Goal: Information Seeking & Learning: Learn about a topic

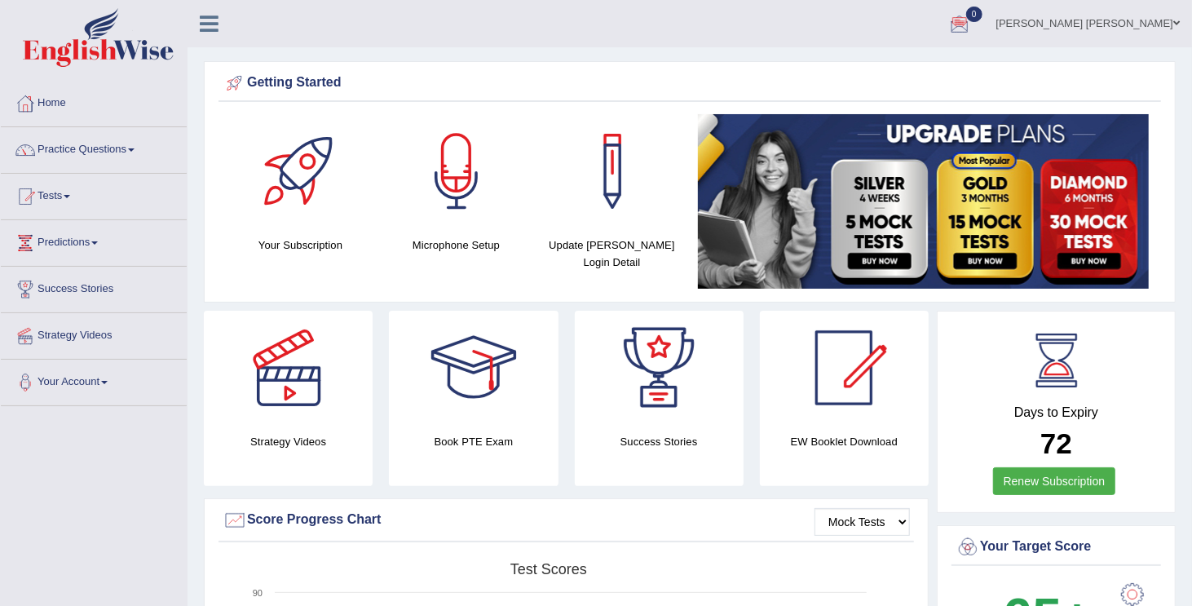
click at [135, 151] on span at bounding box center [131, 149] width 7 height 3
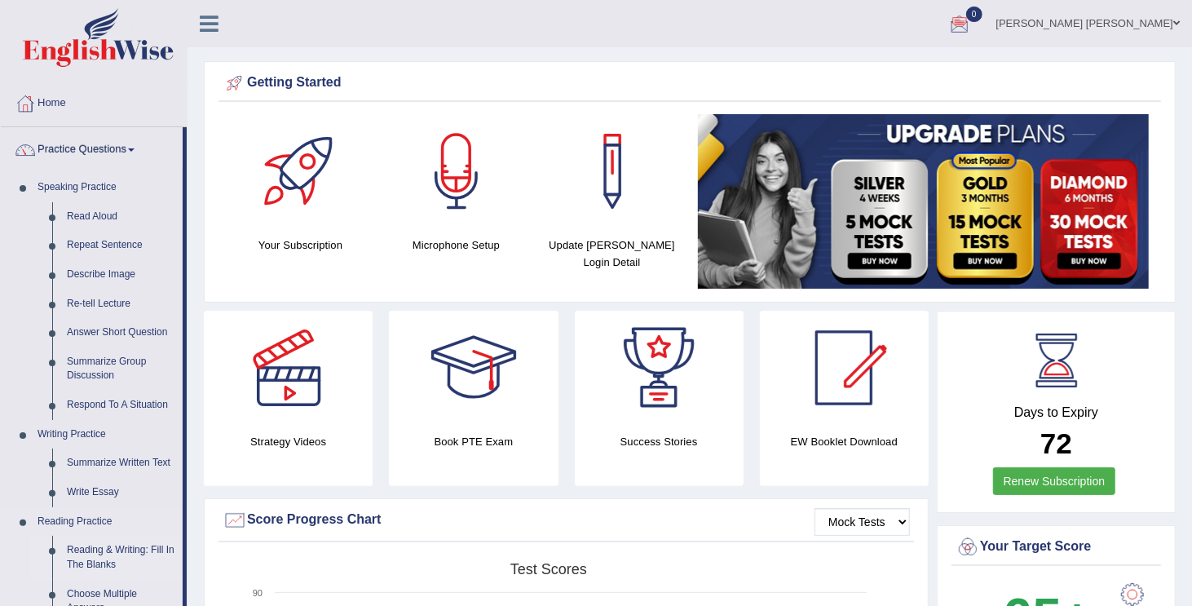
click at [97, 554] on link "Reading & Writing: Fill In The Blanks" at bounding box center [121, 557] width 123 height 43
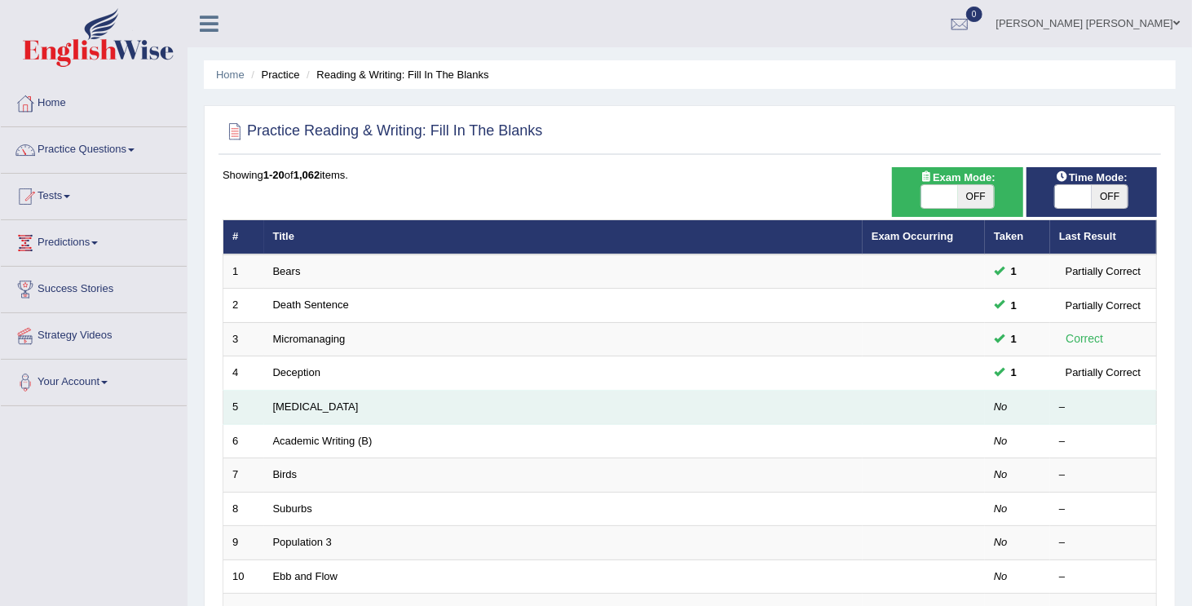
click at [306, 412] on td "Starvation" at bounding box center [563, 408] width 599 height 34
click at [512, 413] on td "Starvation" at bounding box center [563, 408] width 599 height 34
click at [301, 410] on link "Starvation" at bounding box center [316, 406] width 86 height 12
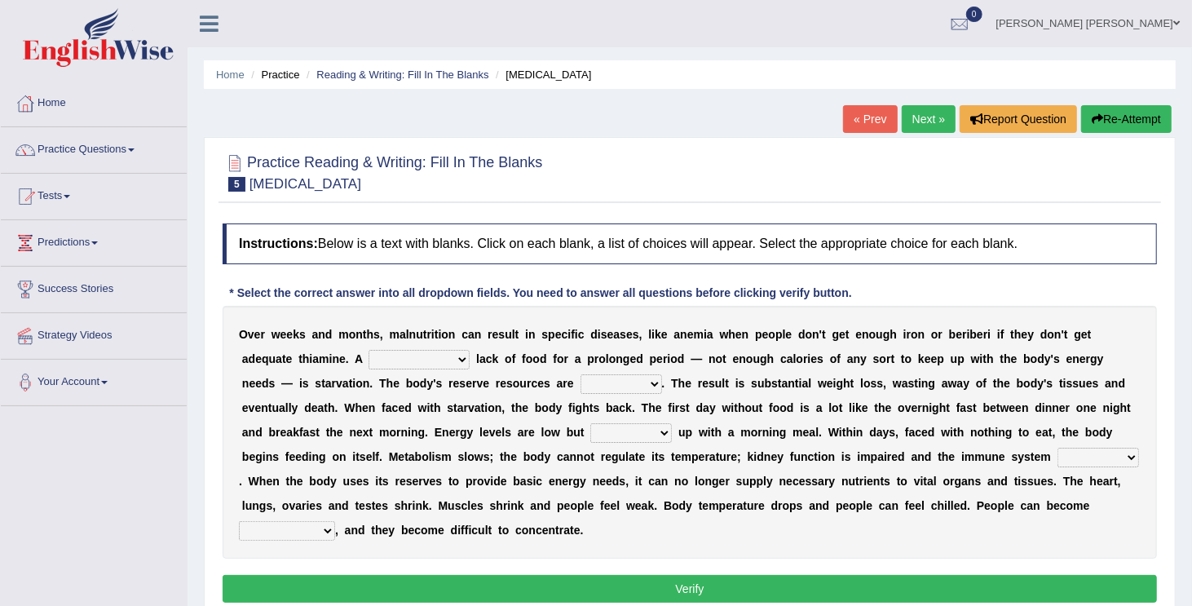
click at [459, 360] on select "severe distinguishing proper distinctive" at bounding box center [419, 360] width 101 height 20
select select "severe"
click at [369, 350] on select "severe distinguishing proper distinctive" at bounding box center [419, 360] width 101 height 20
click at [659, 383] on select "obsoleted depleted pelleted deleted" at bounding box center [622, 384] width 82 height 20
select select "depleted"
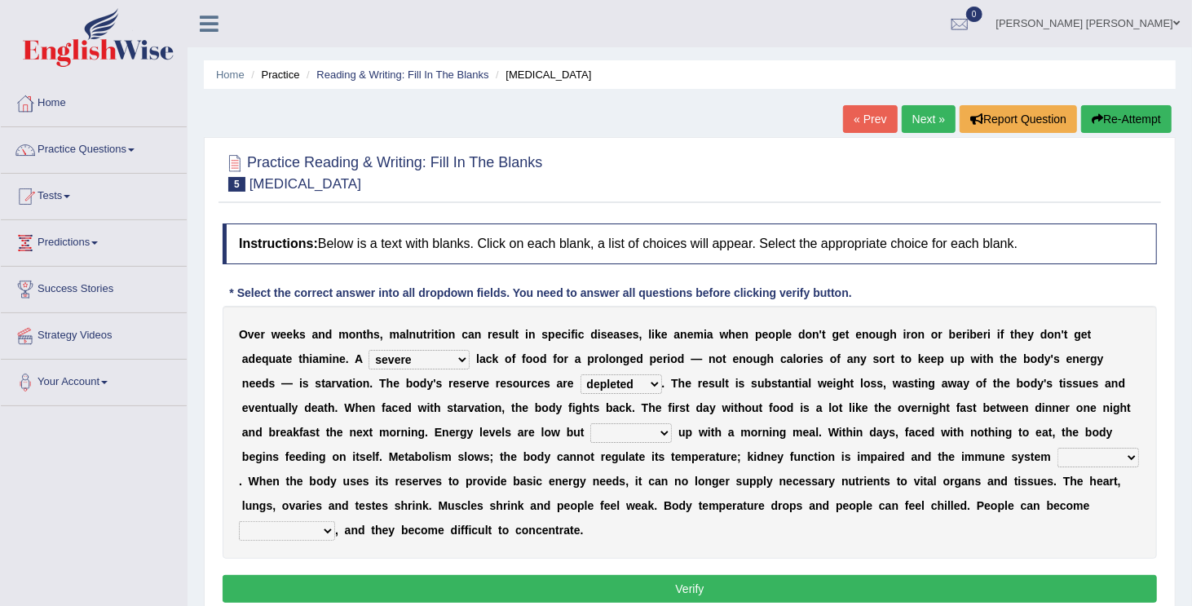
click at [582, 374] on select "obsoleted depleted pelleted deleted" at bounding box center [622, 384] width 82 height 20
click at [665, 431] on select "feed come chill pick" at bounding box center [631, 433] width 82 height 20
select select "come"
click at [593, 423] on select "feed come chill pick" at bounding box center [631, 433] width 82 height 20
click at [1058, 467] on select "deepens deafens weakens surpasses" at bounding box center [1099, 458] width 82 height 20
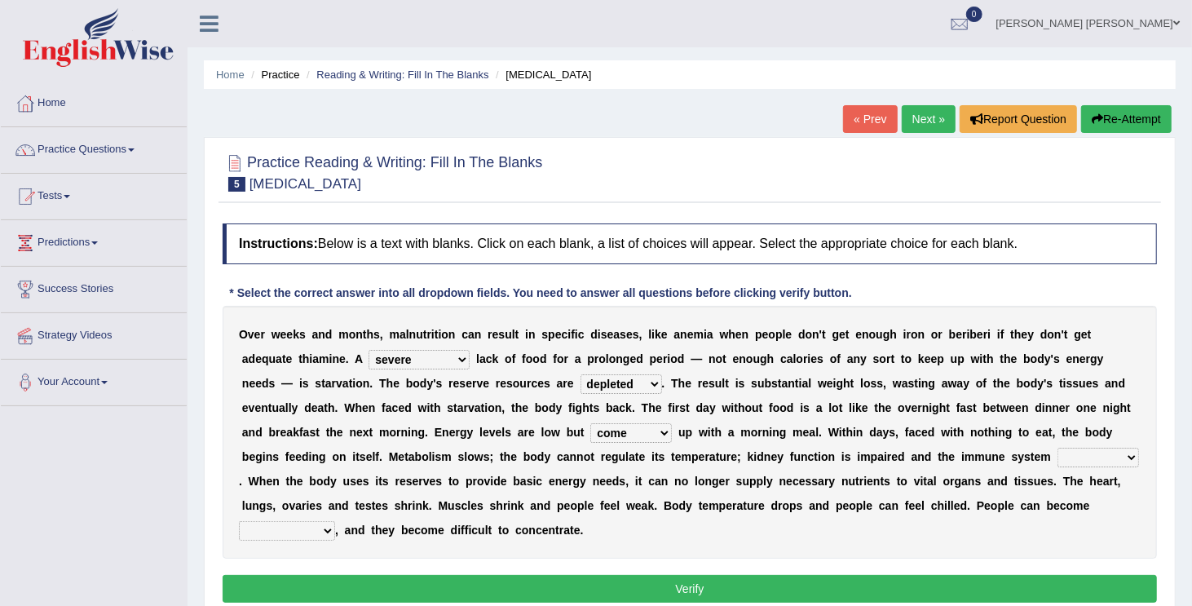
select select "weakens"
click at [1058, 467] on select "deepens deafens weakens surpasses" at bounding box center [1099, 458] width 82 height 20
click at [335, 527] on select "irritable commutable indisputable transportable" at bounding box center [287, 531] width 96 height 20
select select "irritable"
click at [318, 521] on select "irritable commutable indisputable transportable" at bounding box center [287, 531] width 96 height 20
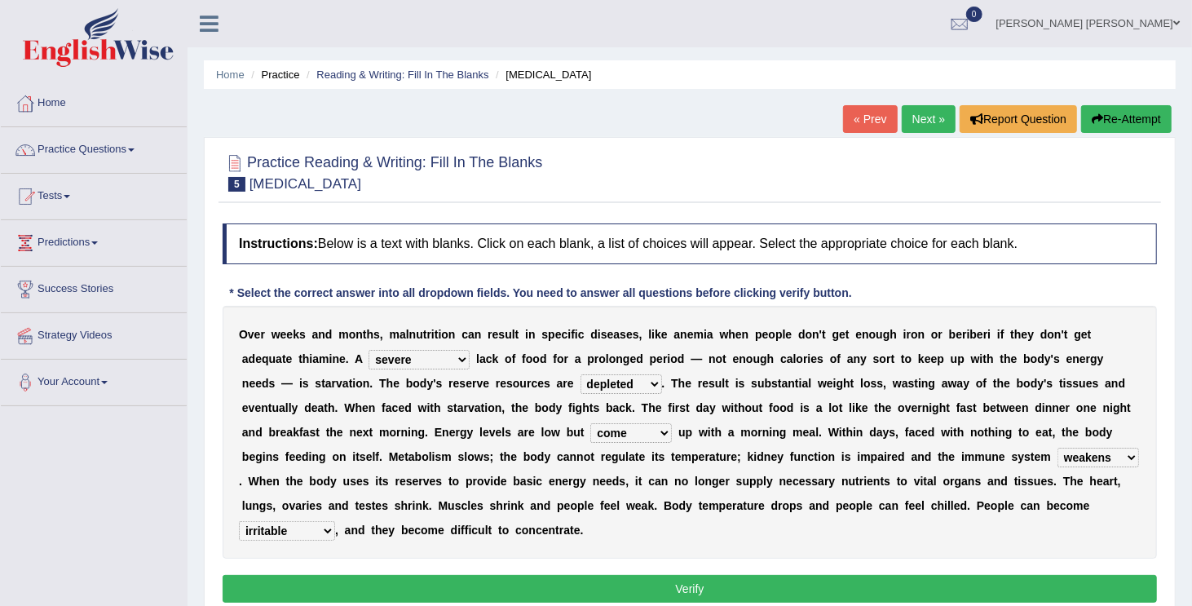
click at [378, 594] on button "Verify" at bounding box center [690, 589] width 934 height 28
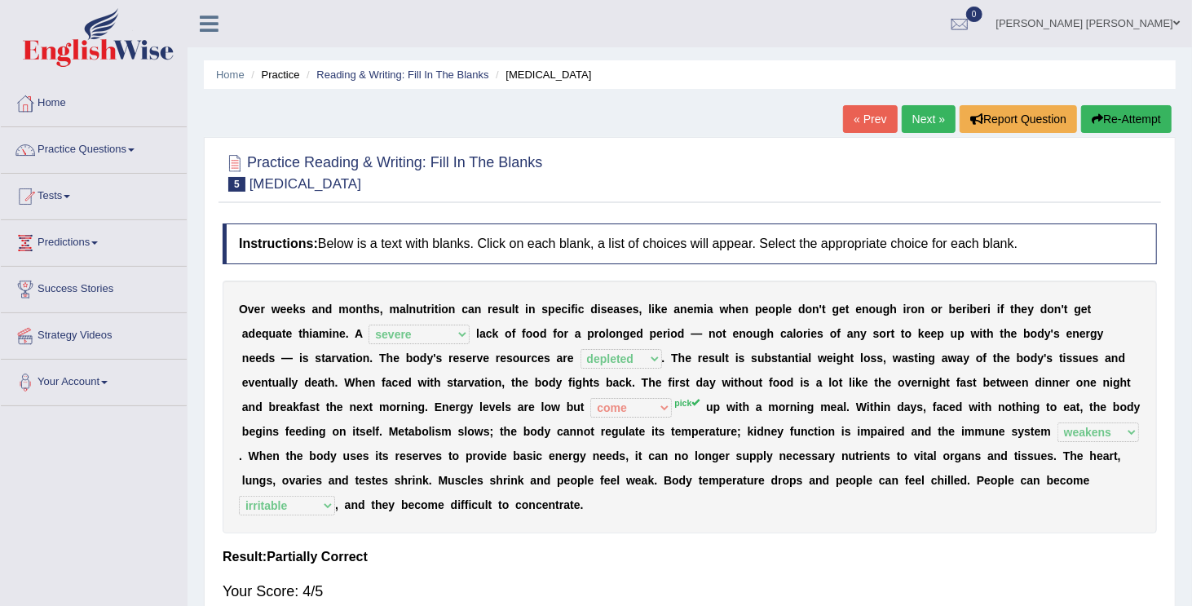
click at [903, 119] on link "Next »" at bounding box center [929, 119] width 54 height 28
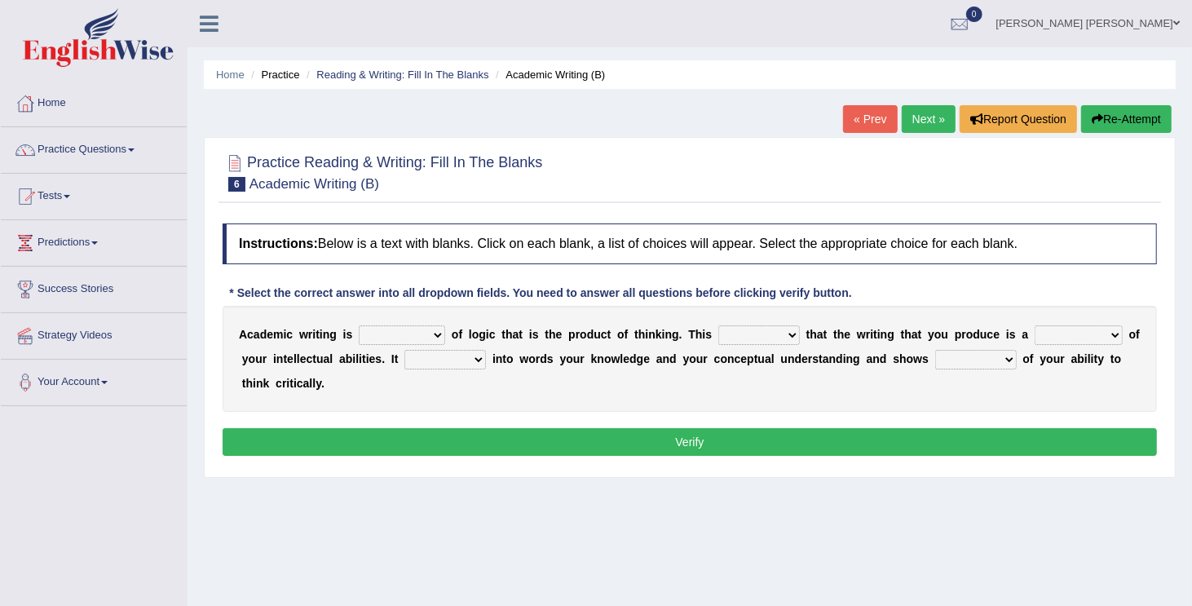
click at [439, 331] on select "expectation entitlement expression exchange" at bounding box center [402, 335] width 86 height 20
select select "expression"
click at [359, 325] on select "expectation entitlement expression exchange" at bounding box center [402, 335] width 86 height 20
click at [794, 336] on select "means questions stipulates answers" at bounding box center [759, 335] width 82 height 20
select select "means"
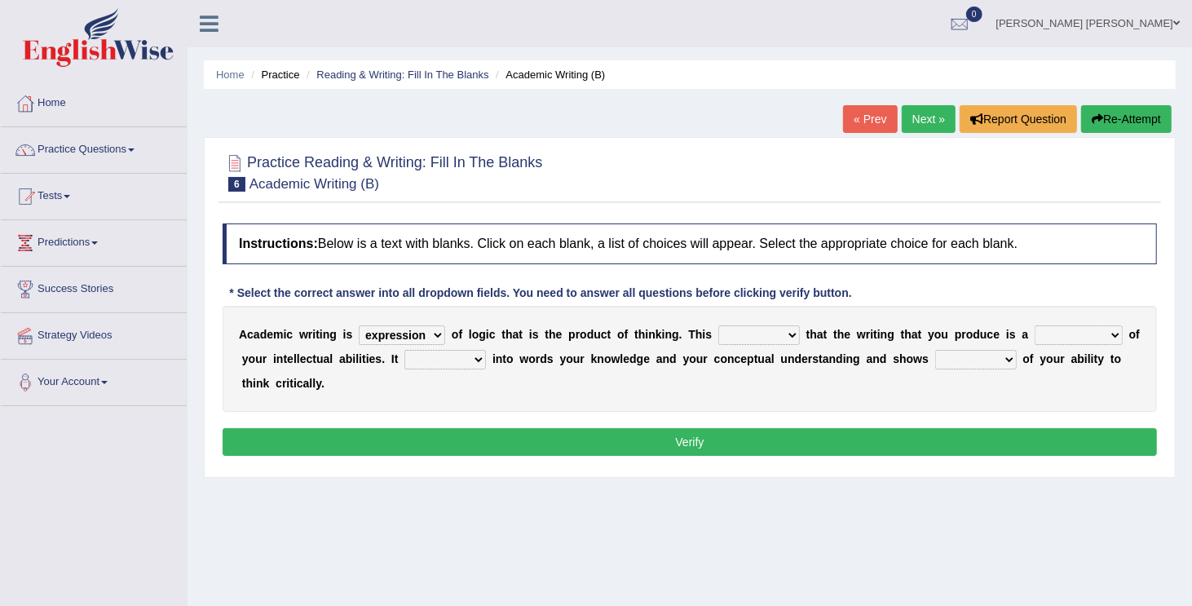
click at [718, 325] on select "means questions stipulates answers" at bounding box center [759, 335] width 82 height 20
click at [1116, 330] on select "redundancy mission credit reflection" at bounding box center [1079, 335] width 88 height 20
select select "reflection"
click at [1035, 325] on select "redundancy mission credit reflection" at bounding box center [1079, 335] width 88 height 20
click at [479, 356] on select "enriches shows allows puts" at bounding box center [445, 360] width 82 height 20
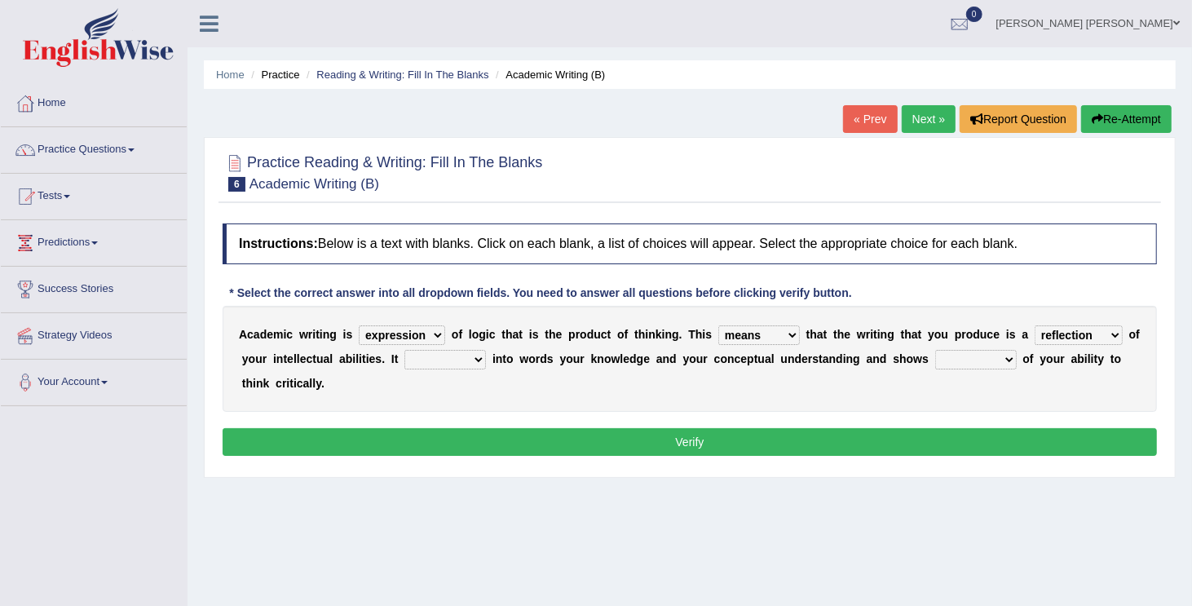
select select "shows"
click at [404, 350] on select "enriches shows allows puts" at bounding box center [445, 360] width 82 height 20
click at [470, 358] on select "enriches shows allows puts" at bounding box center [445, 360] width 82 height 20
click at [530, 417] on div "Instructions: Below is a text with blanks. Click on each blank, a list of choic…" at bounding box center [690, 342] width 943 height 254
click at [1003, 358] on select "hassle excuse capacity evidence" at bounding box center [976, 360] width 82 height 20
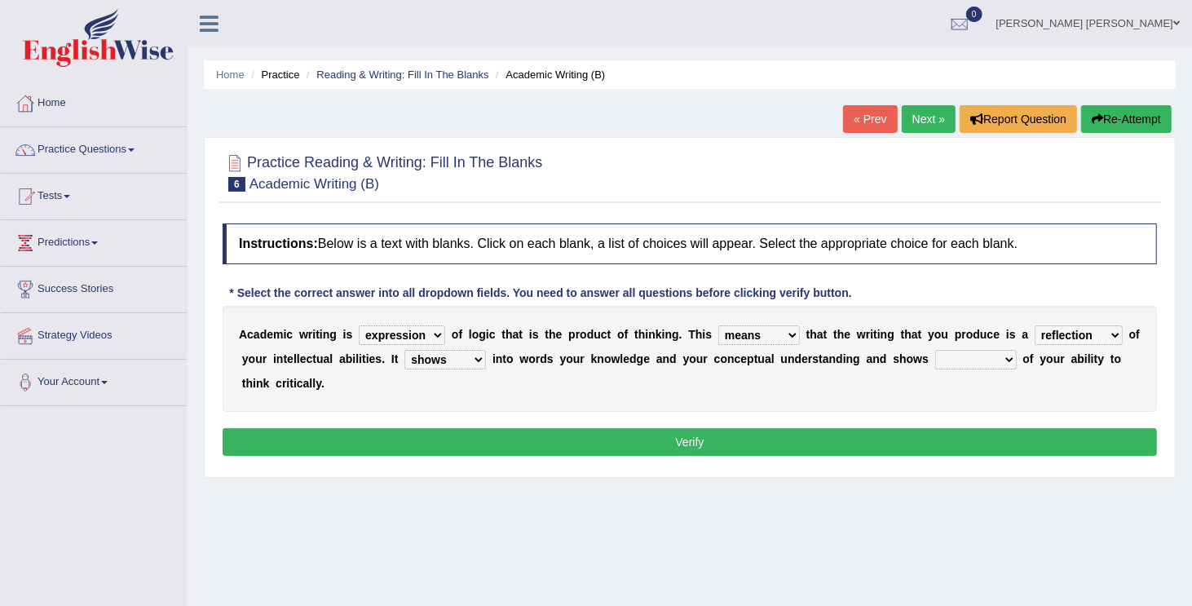
select select "evidence"
click at [935, 350] on select "hassle excuse capacity evidence" at bounding box center [976, 360] width 82 height 20
click at [484, 356] on select "enriches shows allows puts" at bounding box center [445, 360] width 82 height 20
select select "puts"
click at [404, 350] on select "enriches shows allows puts" at bounding box center [445, 360] width 82 height 20
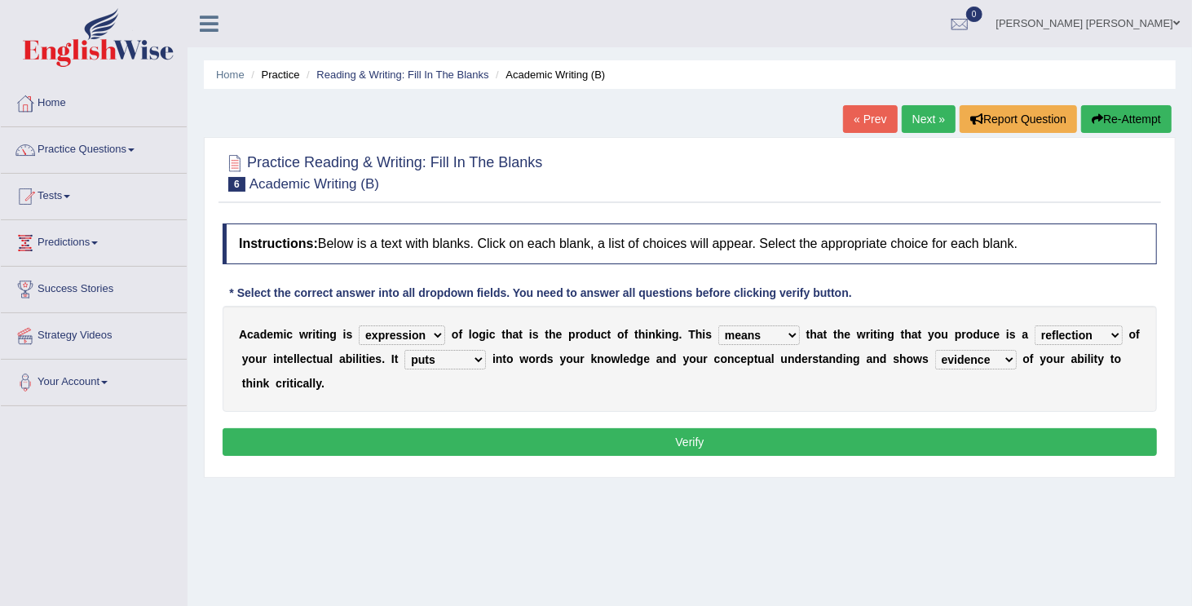
click at [484, 440] on button "Verify" at bounding box center [690, 442] width 934 height 28
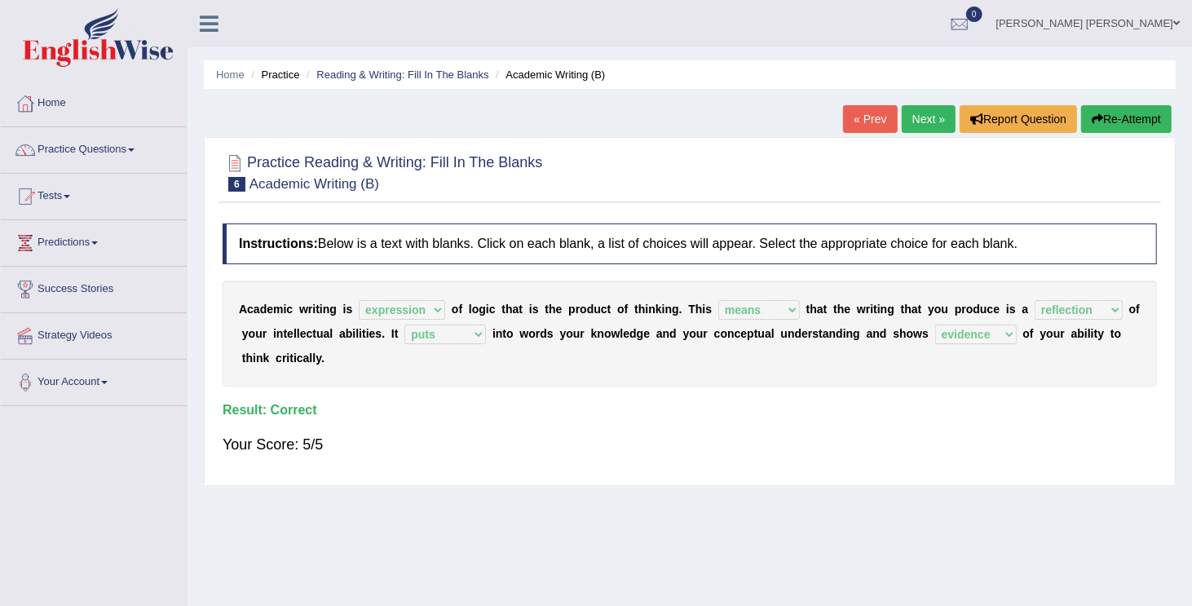
click at [918, 121] on link "Next »" at bounding box center [929, 119] width 54 height 28
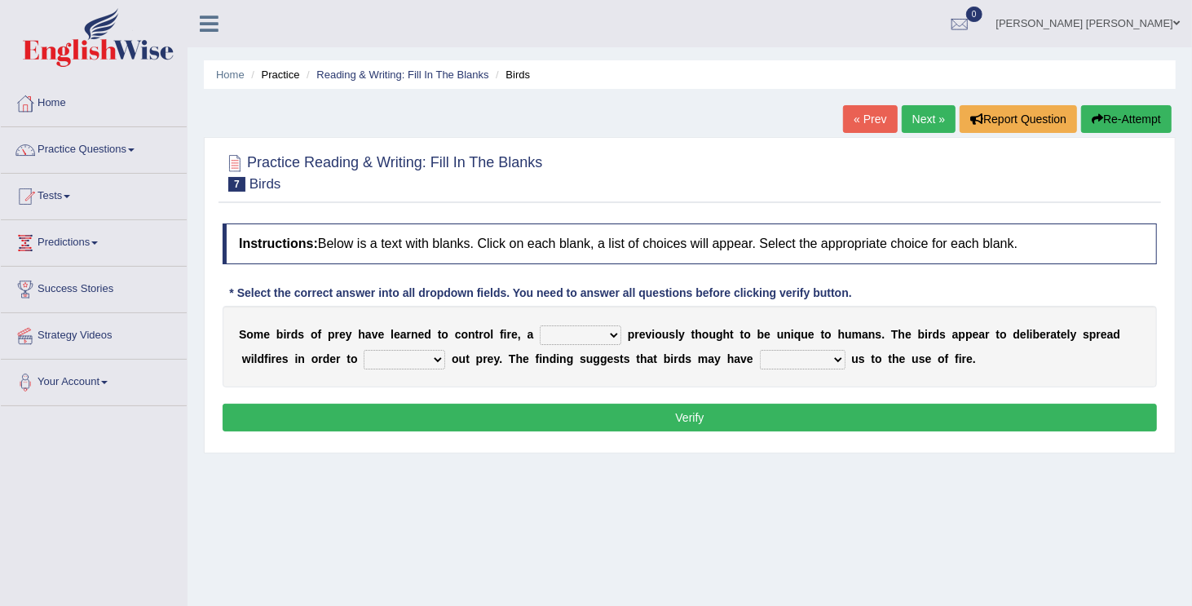
click at [608, 342] on select "question profile tale skill" at bounding box center [581, 335] width 82 height 20
select select "tale"
click at [541, 325] on select "question profile tale skill" at bounding box center [581, 335] width 82 height 20
click at [435, 362] on select "prevent limit span flush" at bounding box center [405, 360] width 82 height 20
select select "flush"
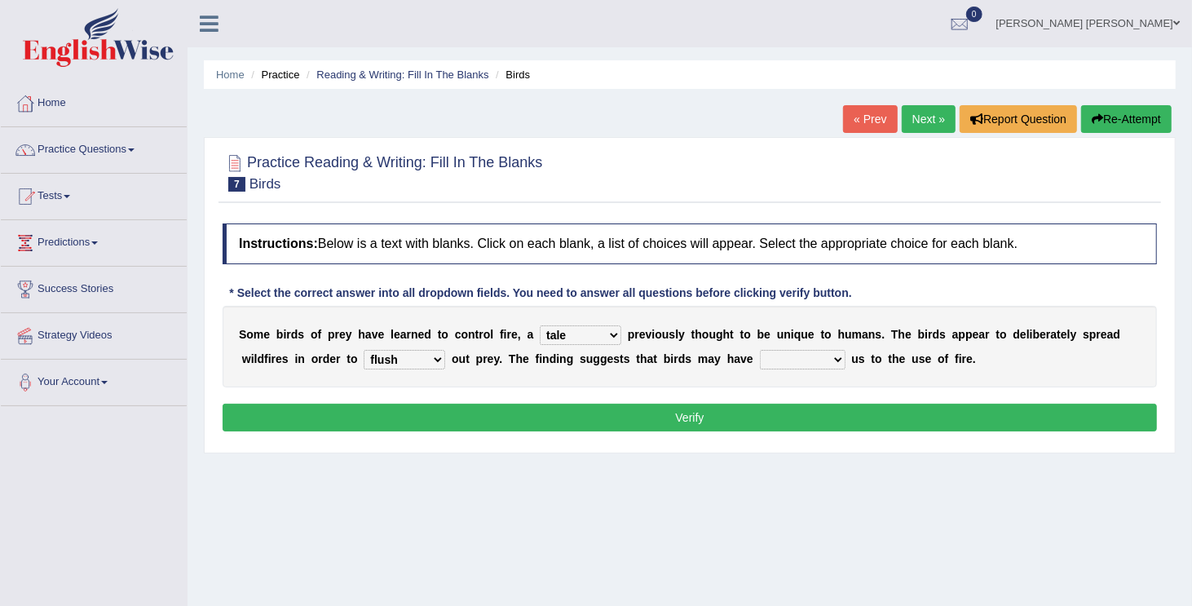
click at [364, 350] on select "prevent limit span flush" at bounding box center [405, 360] width 82 height 20
click at [840, 360] on select "prophesied beaten transmitted forced" at bounding box center [803, 360] width 86 height 20
select select "beaten"
click at [761, 350] on select "prophesied beaten transmitted forced" at bounding box center [803, 360] width 86 height 20
click at [437, 356] on select "prevent limit span flush" at bounding box center [405, 360] width 82 height 20
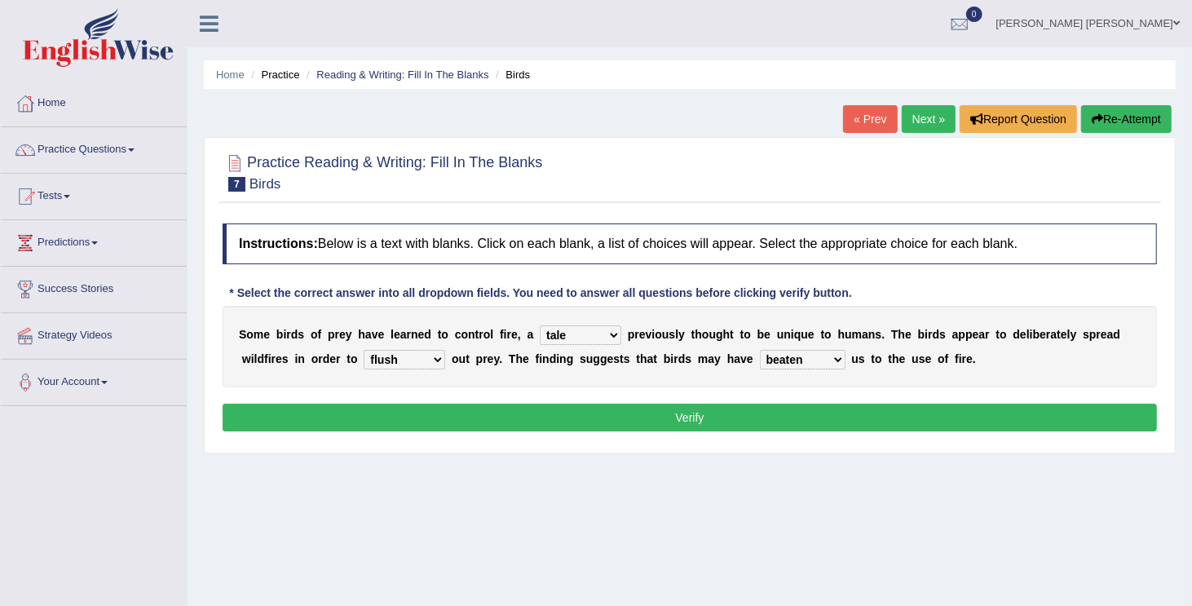
select select "prevent"
click at [364, 350] on select "prevent limit span flush" at bounding box center [405, 360] width 82 height 20
click at [426, 409] on button "Verify" at bounding box center [690, 418] width 934 height 28
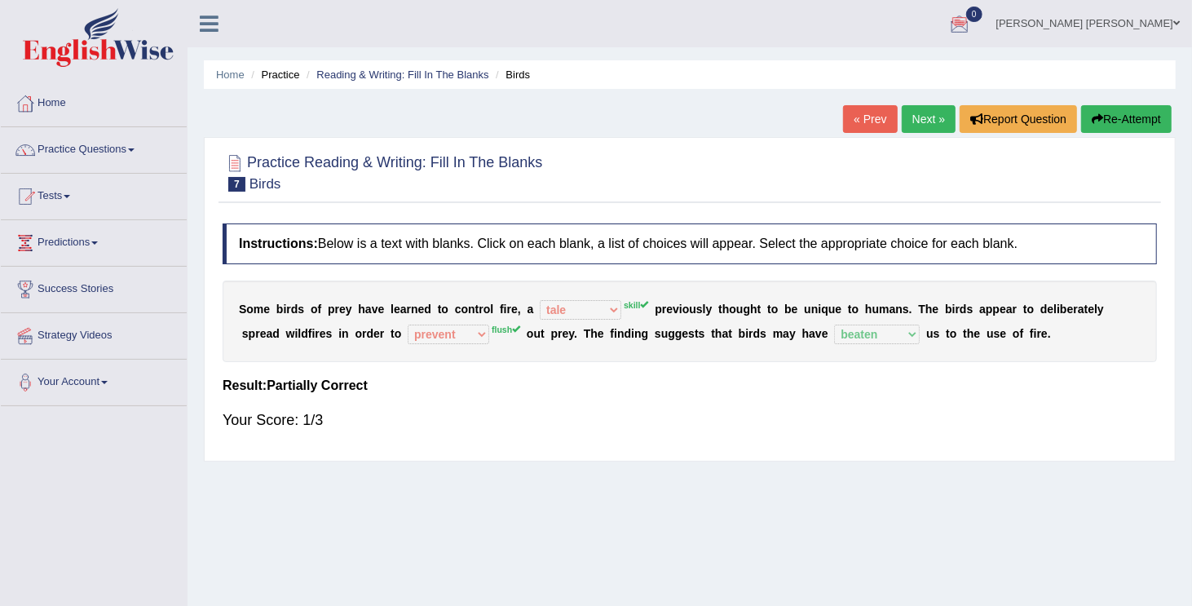
click at [916, 117] on link "Next »" at bounding box center [929, 119] width 54 height 28
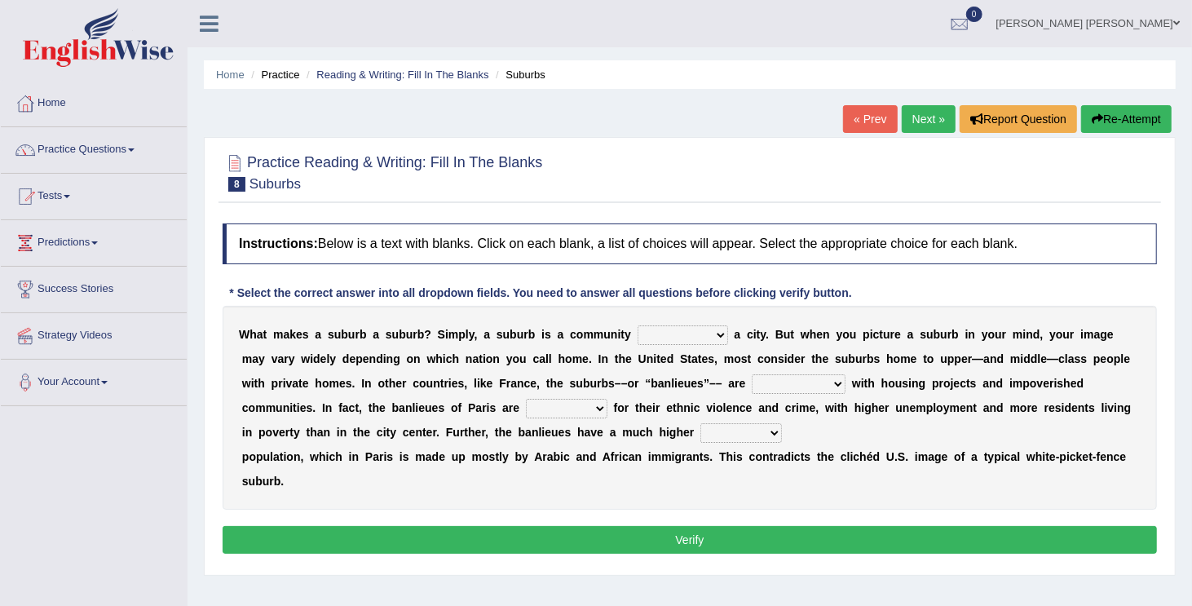
click at [716, 333] on select "lying locating situating surrounding" at bounding box center [683, 335] width 91 height 20
select select "surrounding"
click at [638, 325] on select "lying locating situating surrounding" at bounding box center [683, 335] width 91 height 20
click at [840, 380] on select "antonymous antibiotic synonymous synthetic" at bounding box center [799, 384] width 94 height 20
select select "synonymous"
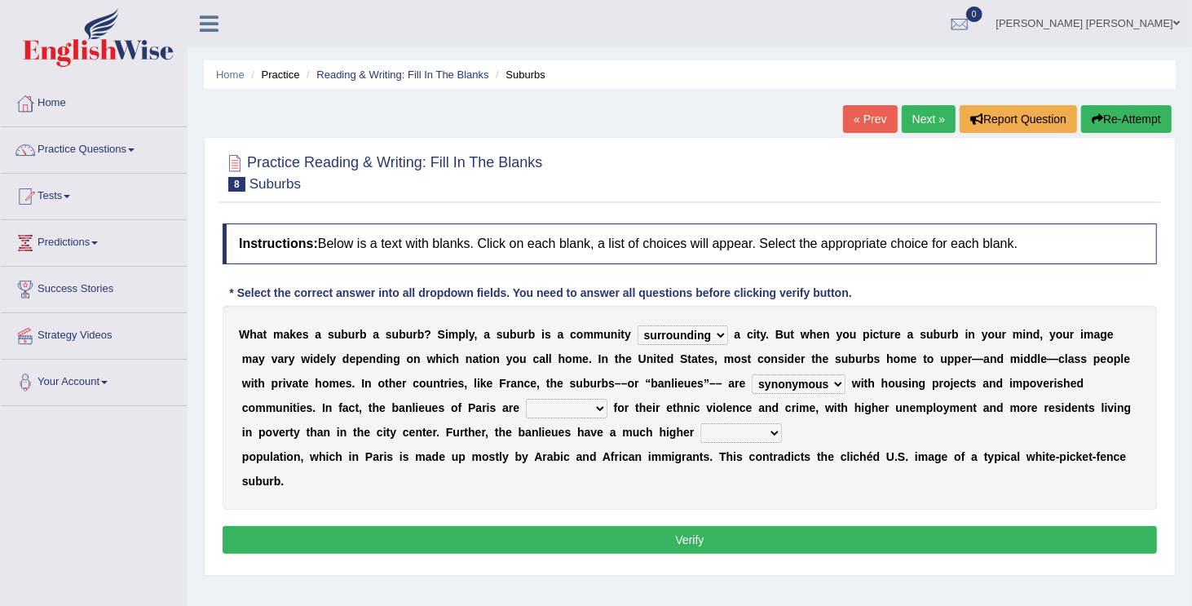
click at [753, 374] on select "antonymous antibiotic synonymous synthetic" at bounding box center [799, 384] width 94 height 20
click at [597, 409] on select "clamorous sensitive famous notorious" at bounding box center [567, 409] width 82 height 20
select select "famous"
click at [526, 399] on select "clamorous sensitive famous notorious" at bounding box center [567, 409] width 82 height 20
click at [766, 437] on select "local young immigrant senior" at bounding box center [741, 433] width 82 height 20
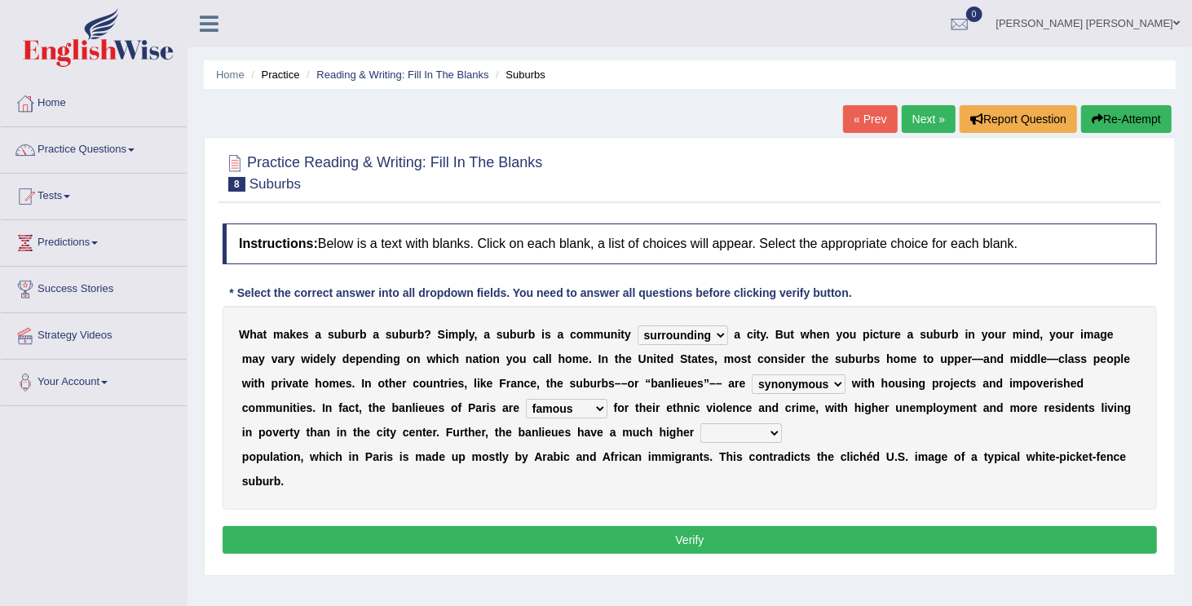
select select "immigrant"
click at [704, 423] on select "local young immigrant senior" at bounding box center [741, 433] width 82 height 20
click at [665, 545] on button "Verify" at bounding box center [690, 540] width 934 height 28
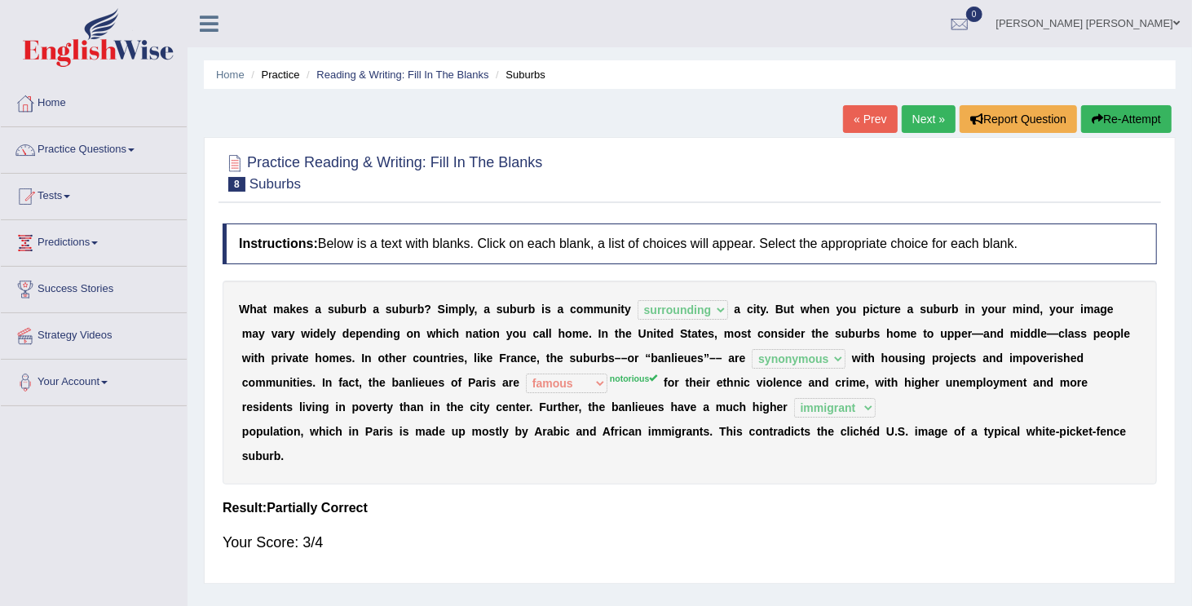
click at [930, 126] on link "Next »" at bounding box center [929, 119] width 54 height 28
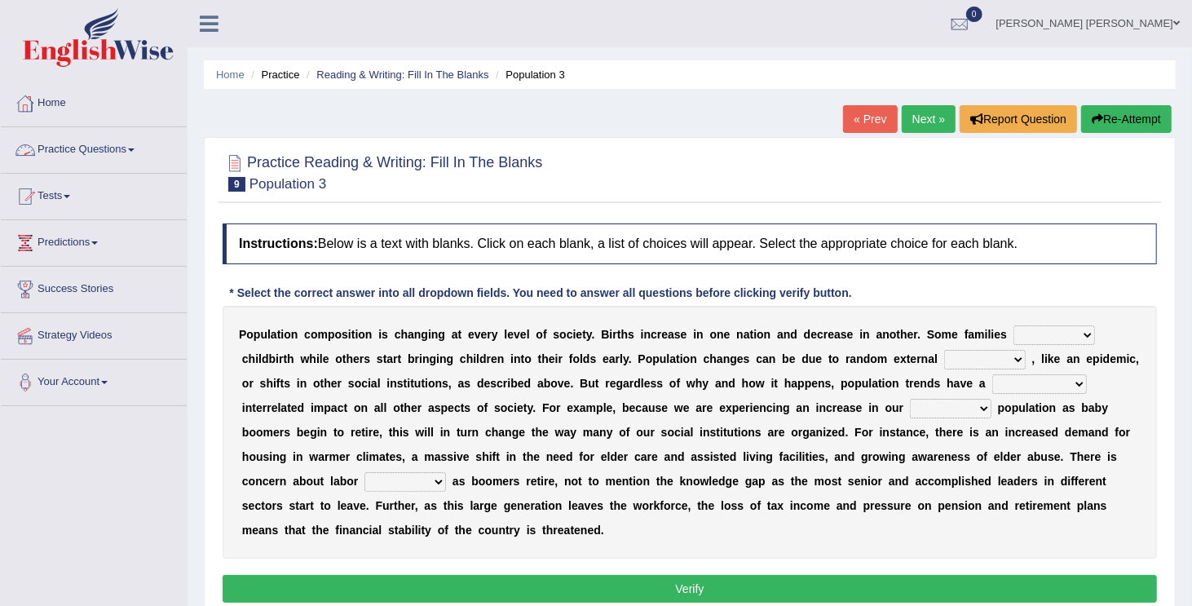
click at [116, 136] on link "Practice Questions" at bounding box center [94, 147] width 186 height 41
